Goal: Transaction & Acquisition: Purchase product/service

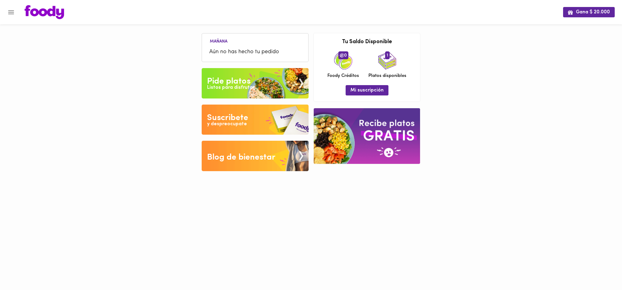
click at [230, 85] on div "Listos para disfrutar" at bounding box center [230, 87] width 47 height 7
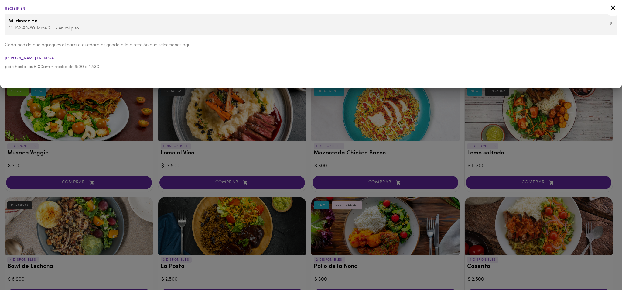
click at [613, 10] on icon at bounding box center [613, 8] width 8 height 8
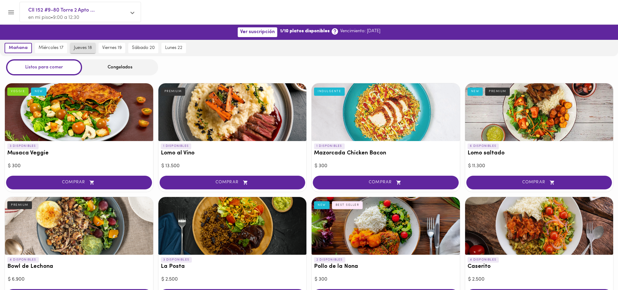
click at [82, 49] on span "jueves 18" at bounding box center [83, 47] width 18 height 5
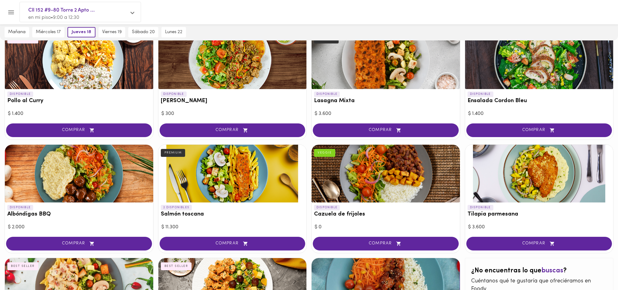
scroll to position [499, 0]
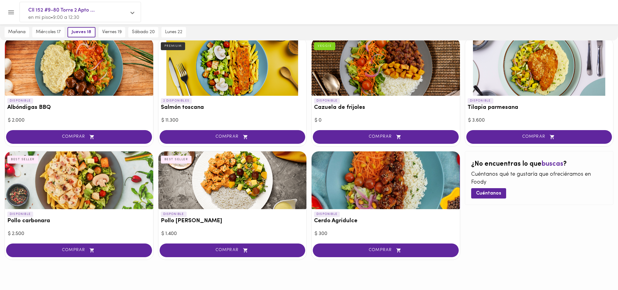
click at [391, 252] on span "COMPRAR" at bounding box center [385, 250] width 131 height 5
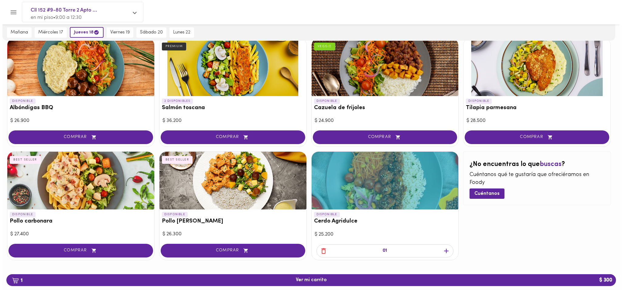
scroll to position [499, 0]
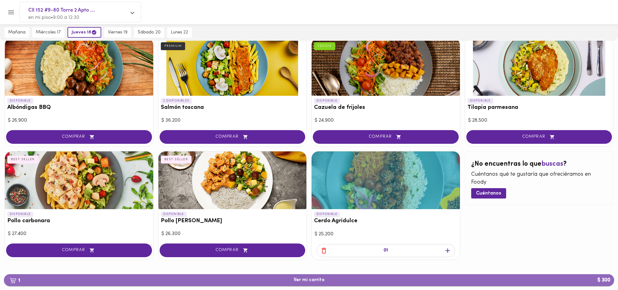
click at [356, 283] on span "1 Ver mi carrito $ 300" at bounding box center [309, 280] width 600 height 6
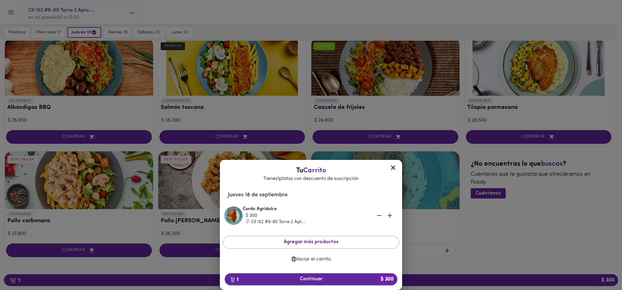
click at [328, 279] on span "1 Continuar $ 300" at bounding box center [311, 279] width 163 height 6
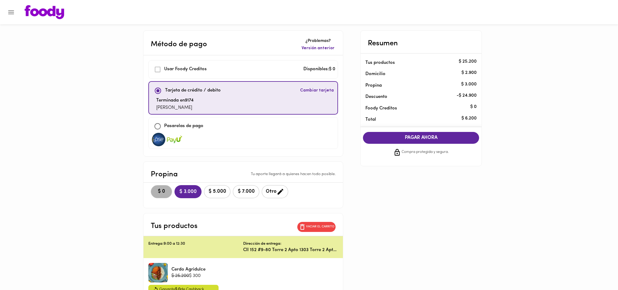
click at [160, 191] on span "$ 0" at bounding box center [161, 192] width 13 height 6
click at [448, 140] on span "PAGAR AHORA" at bounding box center [421, 138] width 104 height 6
